Goal: Navigation & Orientation: Find specific page/section

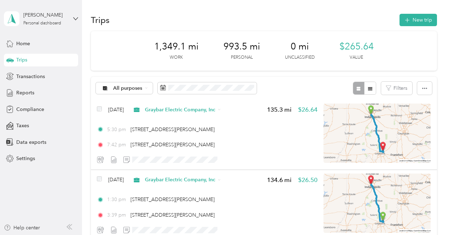
click at [16, 50] on div "Home Trips Transactions Reports Compliance Taxes Data exports Settings" at bounding box center [41, 101] width 74 height 128
click at [18, 44] on span "Home" at bounding box center [23, 43] width 14 height 7
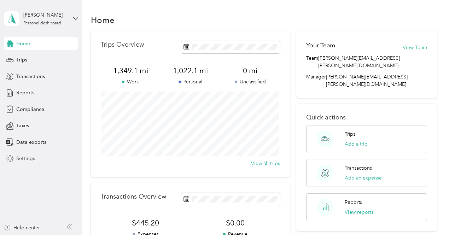
click at [24, 157] on span "Settings" at bounding box center [25, 158] width 19 height 7
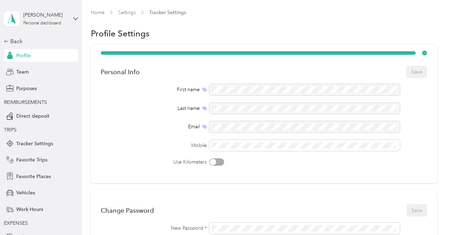
click at [20, 58] on span "Profile" at bounding box center [23, 55] width 15 height 7
click at [12, 42] on div "Back" at bounding box center [39, 41] width 71 height 8
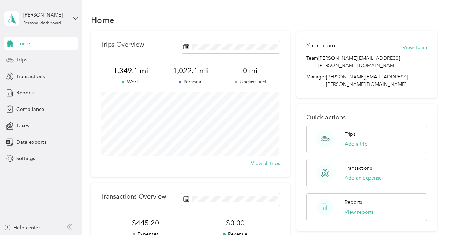
click at [26, 58] on span "Trips" at bounding box center [21, 59] width 11 height 7
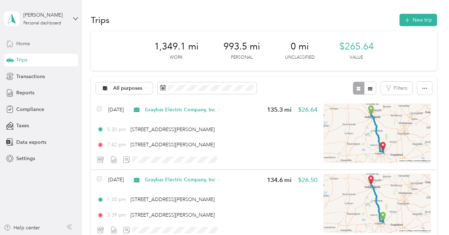
click at [36, 43] on div "Home" at bounding box center [41, 43] width 74 height 13
